Goal: Information Seeking & Learning: Learn about a topic

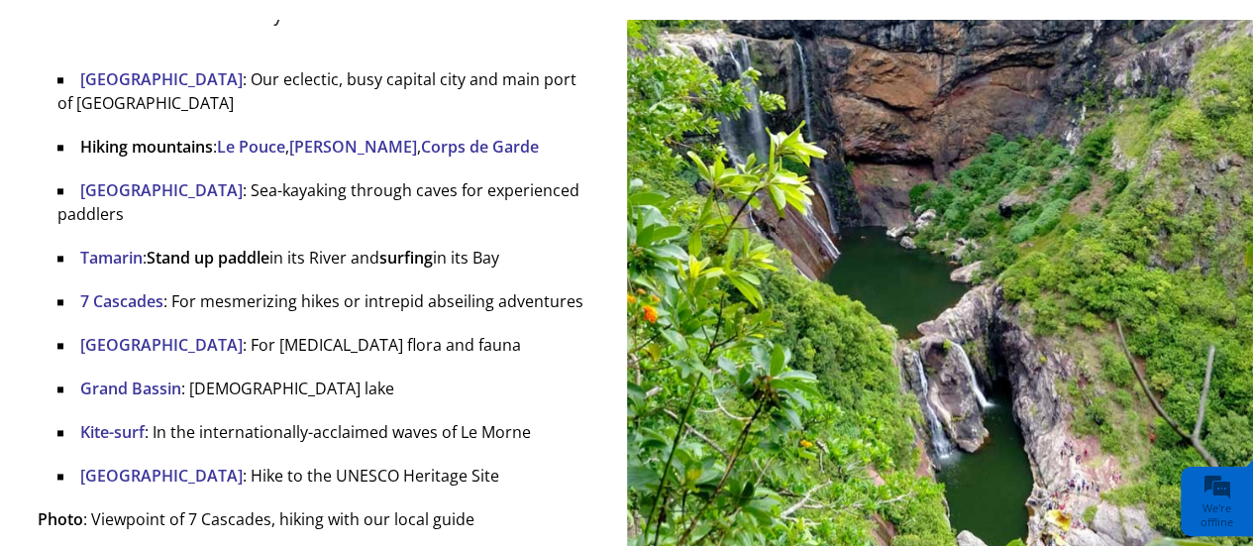
scroll to position [4843, 0]
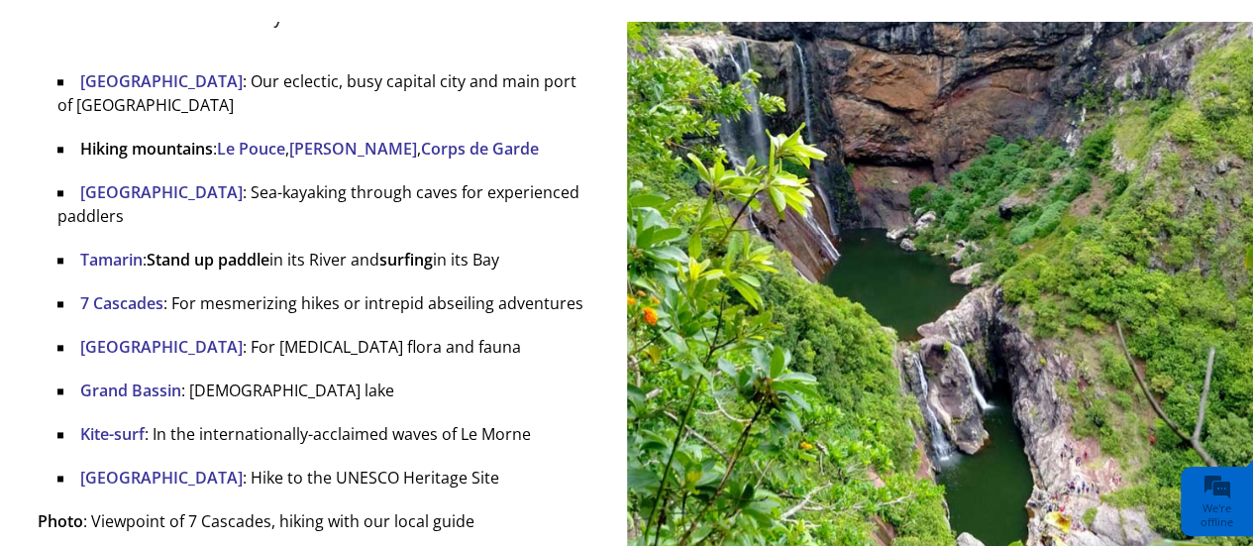
click at [396, 298] on div "Nearby Attractions [GEOGRAPHIC_DATA] : Our eclectic, busy capital city and main…" at bounding box center [314, 261] width 552 height 543
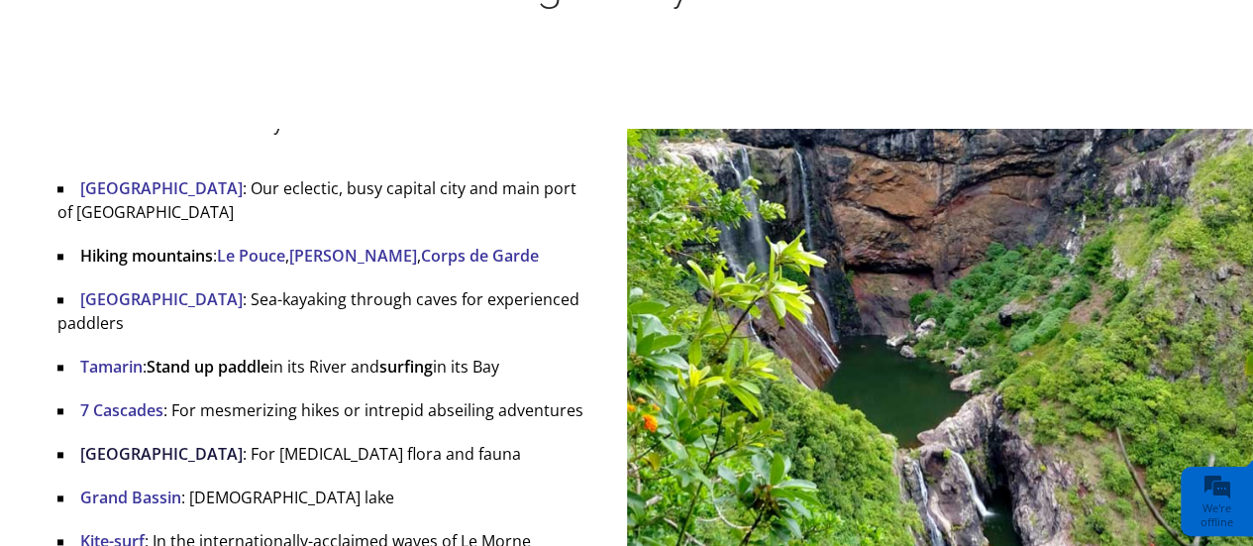
scroll to position [4729, 0]
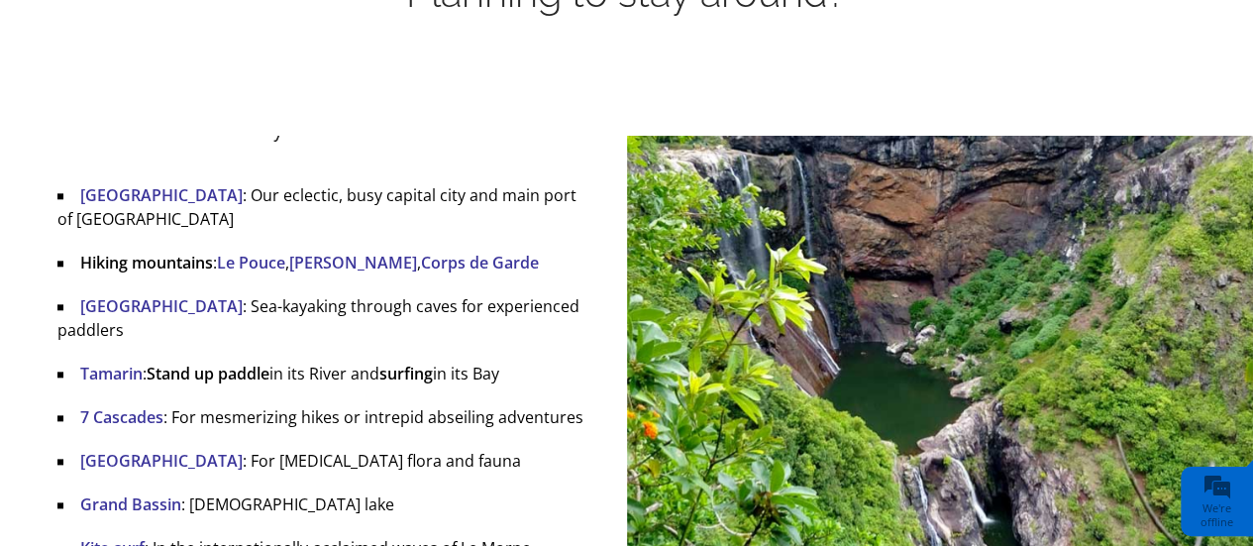
click at [314, 185] on li "[GEOGRAPHIC_DATA] : Our eclectic, busy capital city and main port of [GEOGRAPHI…" at bounding box center [323, 207] width 532 height 48
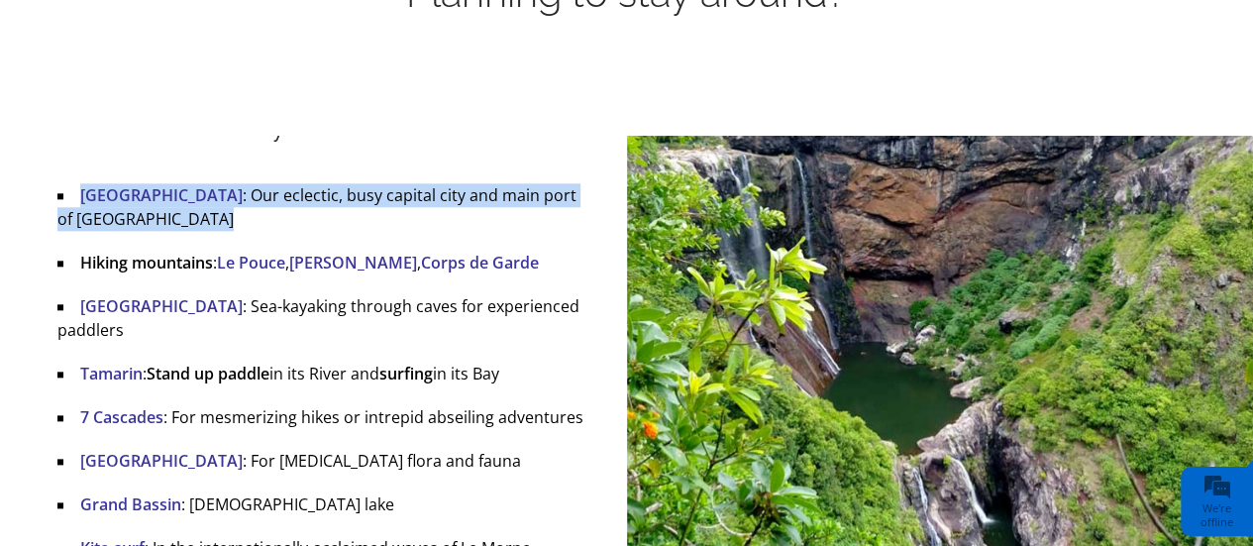
click at [314, 185] on li "[GEOGRAPHIC_DATA] : Our eclectic, busy capital city and main port of [GEOGRAPHI…" at bounding box center [323, 207] width 532 height 48
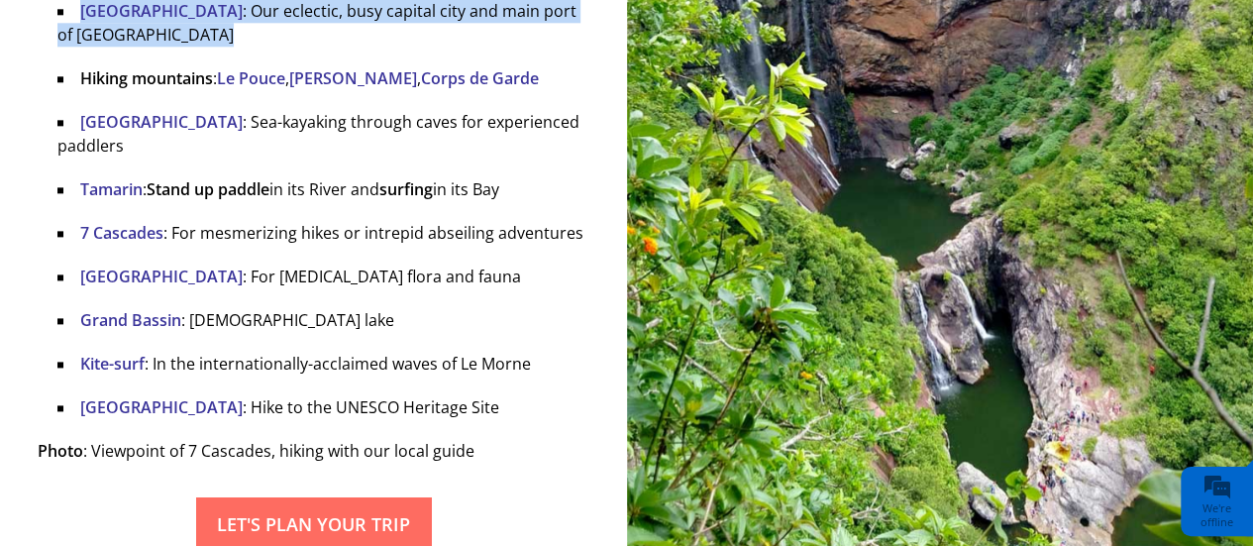
scroll to position [4914, 0]
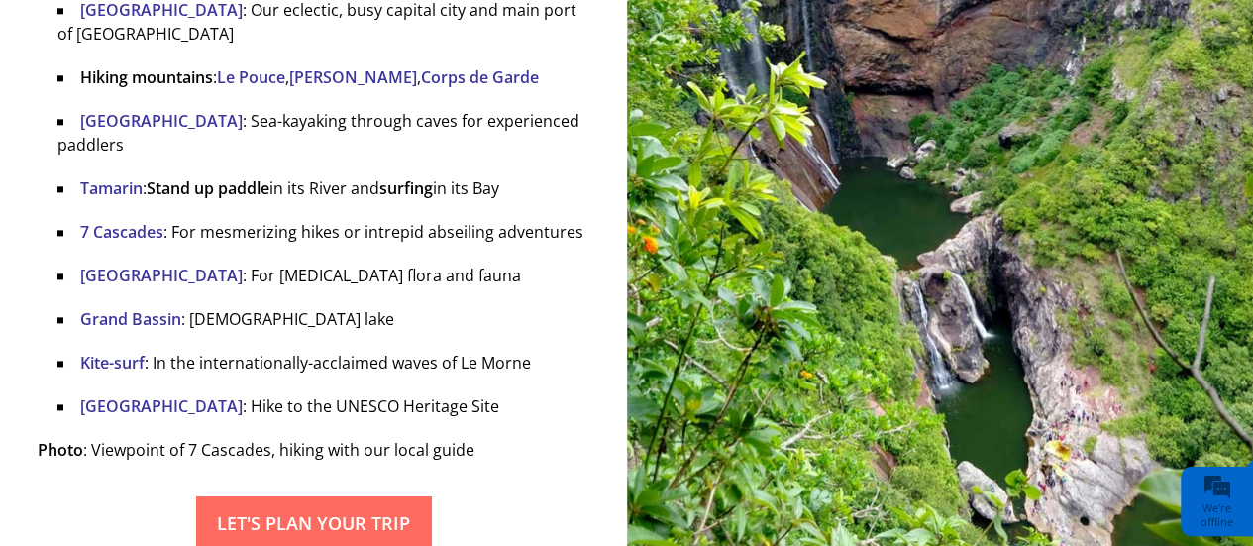
click at [327, 394] on li "[GEOGRAPHIC_DATA] : Hike to the UNESCO Heritage Site" at bounding box center [323, 406] width 532 height 24
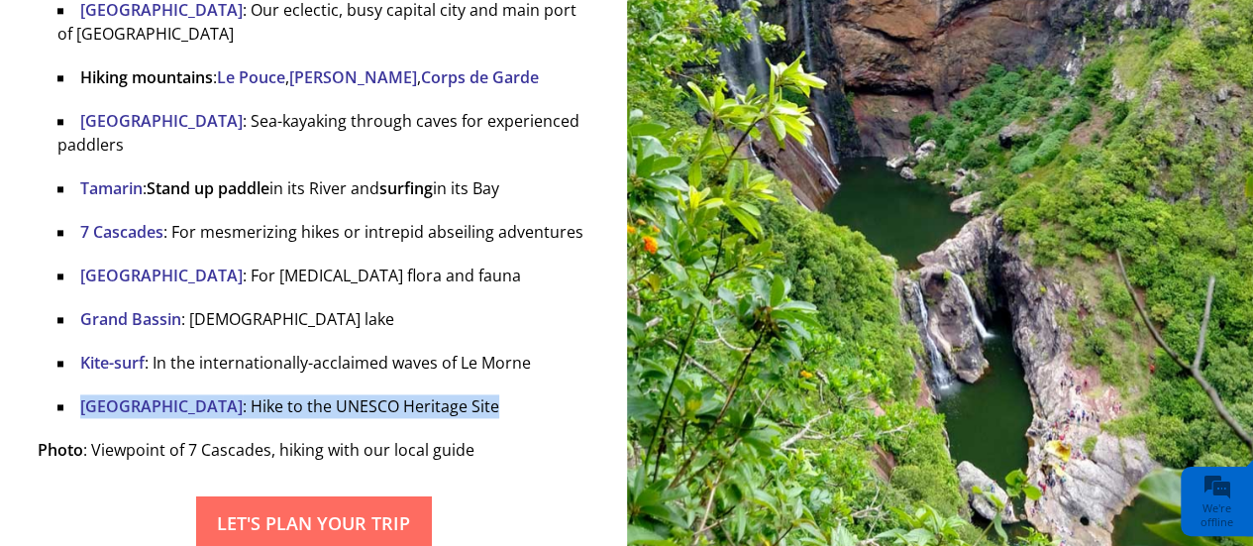
click at [327, 394] on li "[GEOGRAPHIC_DATA] : Hike to the UNESCO Heritage Site" at bounding box center [323, 406] width 532 height 24
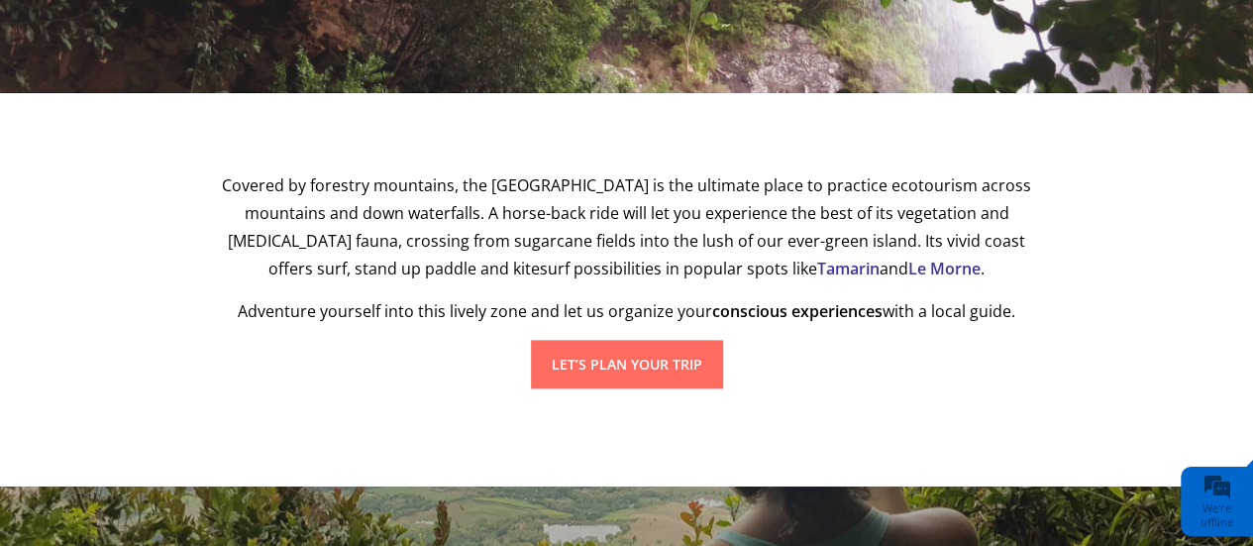
scroll to position [0, 0]
